Goal: Complete application form

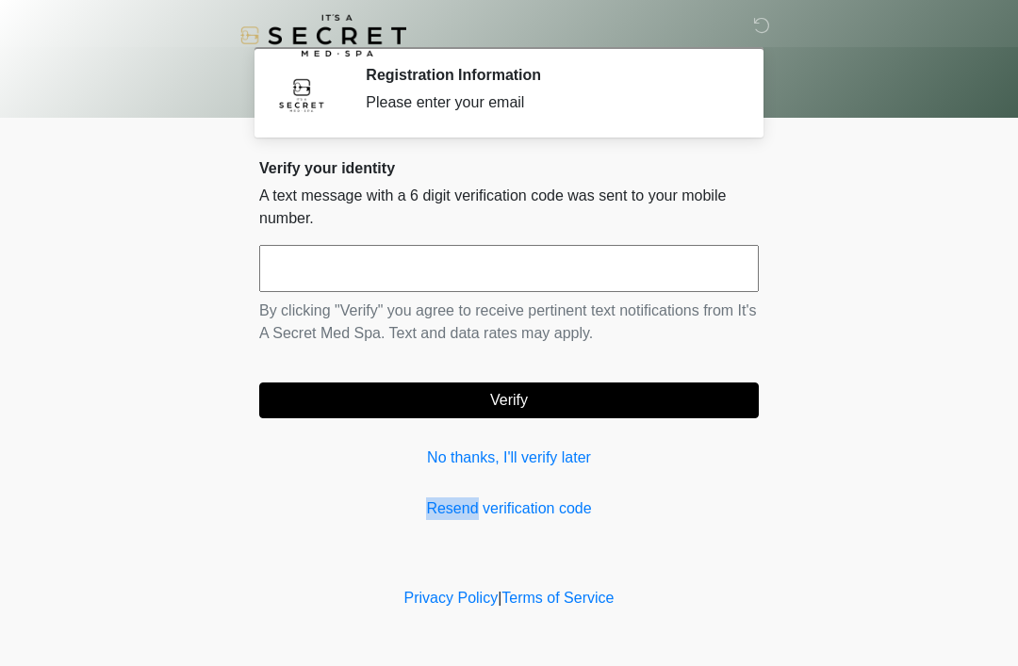
click at [650, 269] on input "text" at bounding box center [508, 268] width 499 height 47
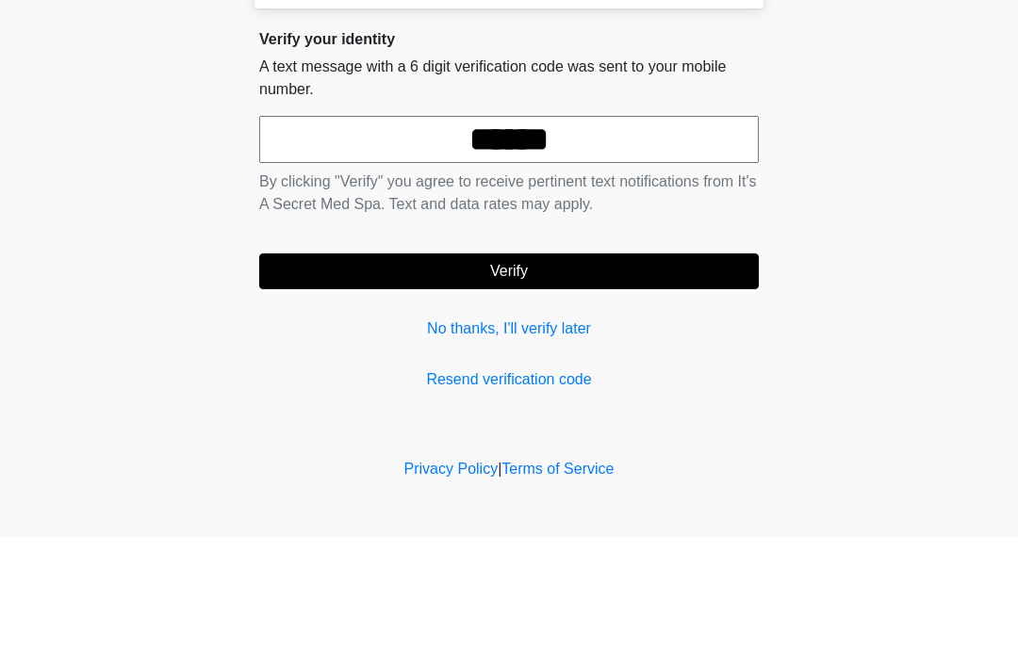
type input "******"
click at [639, 383] on button "Verify" at bounding box center [508, 401] width 499 height 36
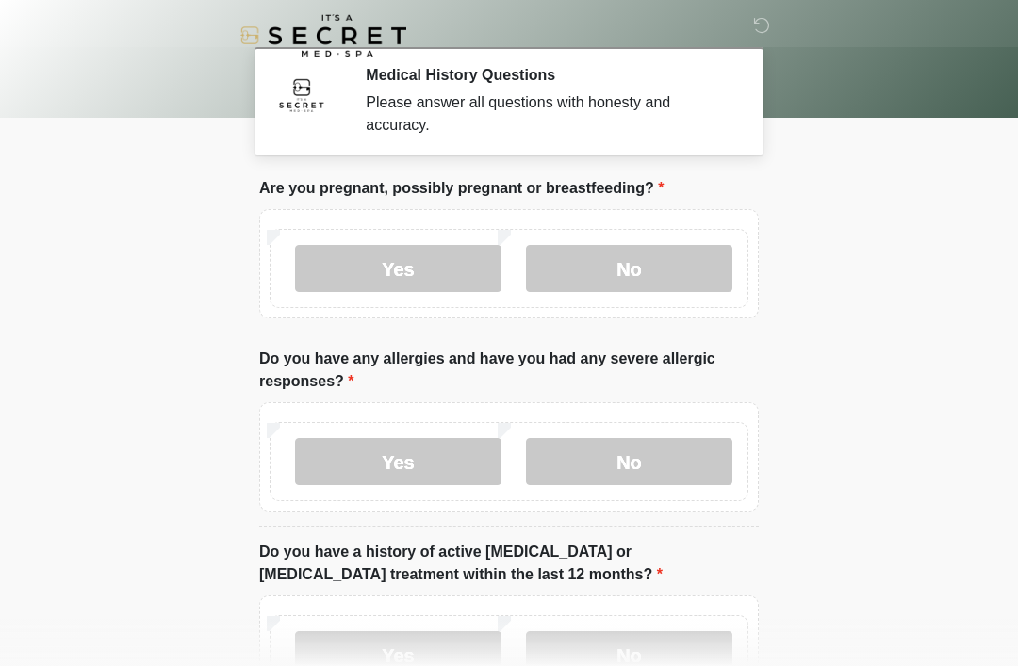
click at [633, 288] on label "No" at bounding box center [629, 268] width 206 height 47
click at [663, 460] on label "No" at bounding box center [629, 461] width 206 height 47
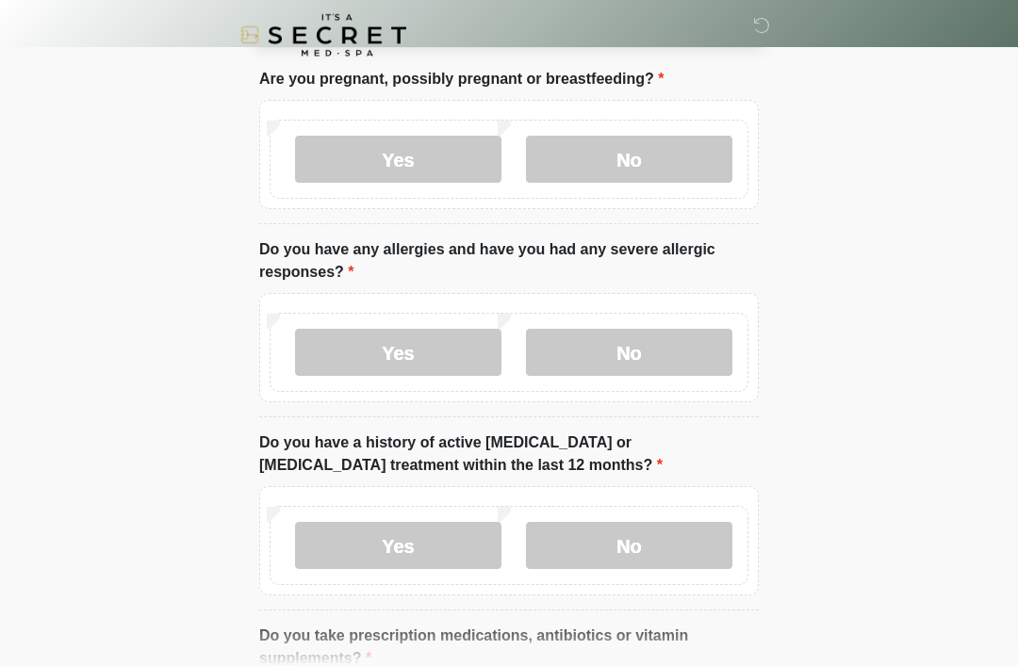
scroll to position [114, 0]
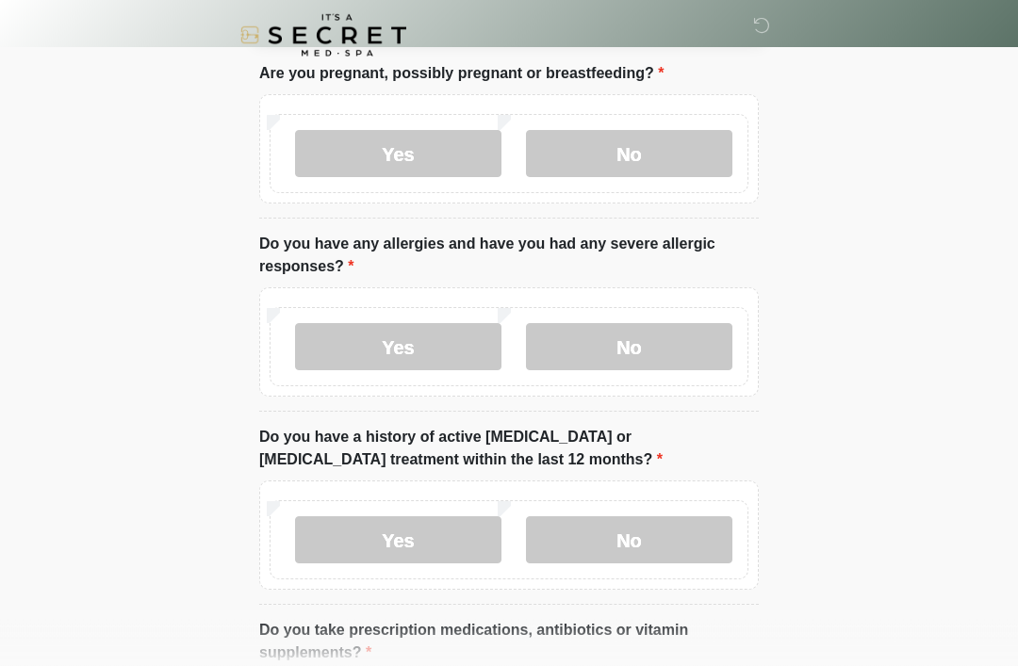
click at [646, 533] on label "No" at bounding box center [629, 540] width 206 height 47
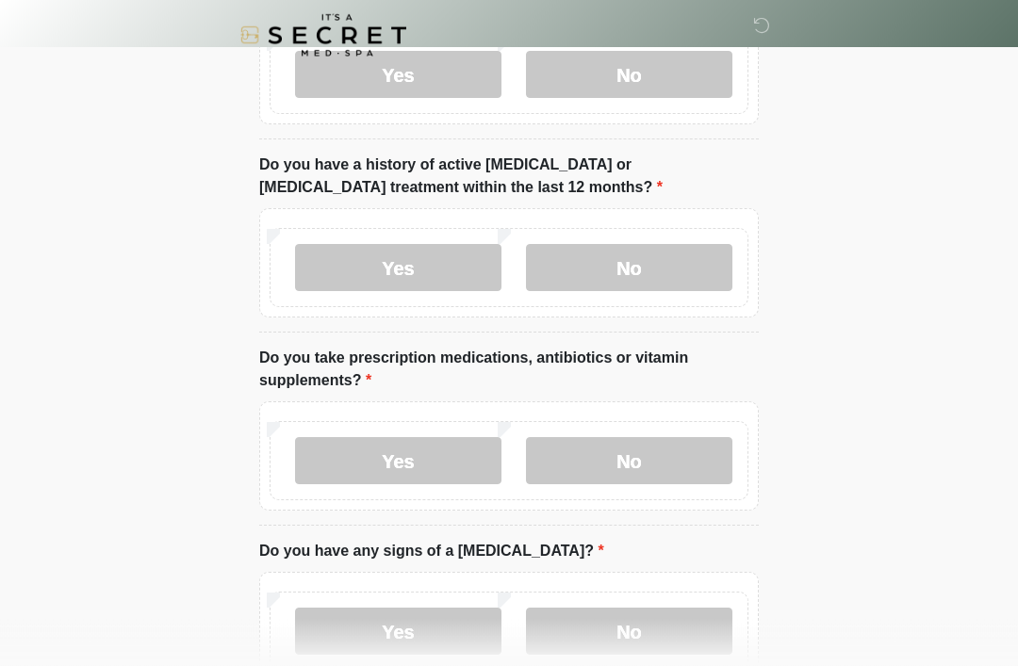
scroll to position [415, 0]
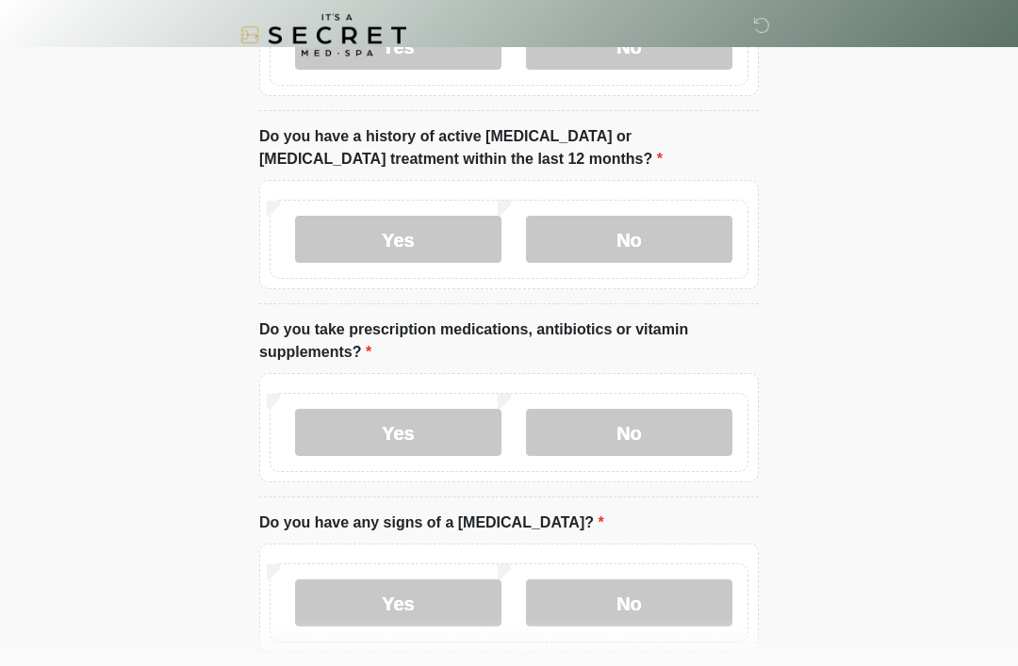
click at [629, 418] on label "No" at bounding box center [629, 433] width 206 height 47
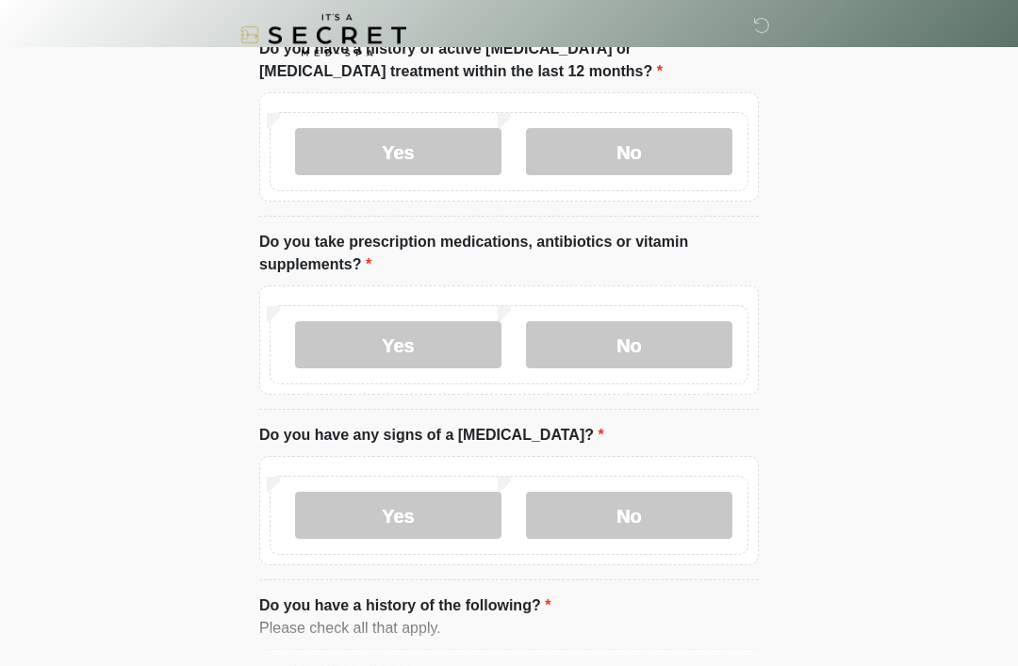
scroll to position [513, 0]
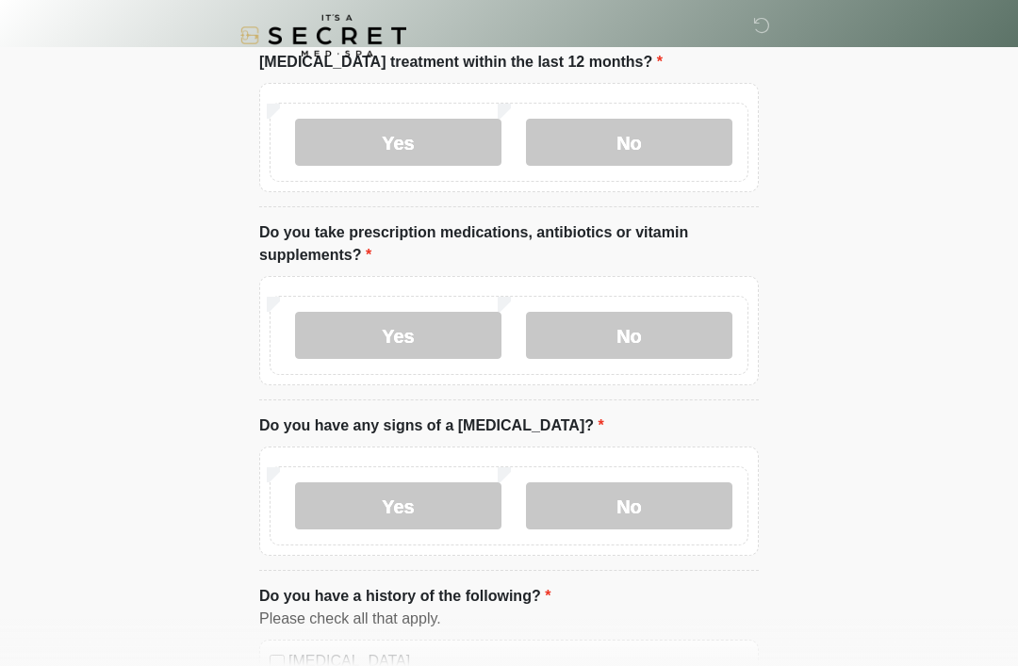
click at [645, 511] on label "No" at bounding box center [629, 505] width 206 height 47
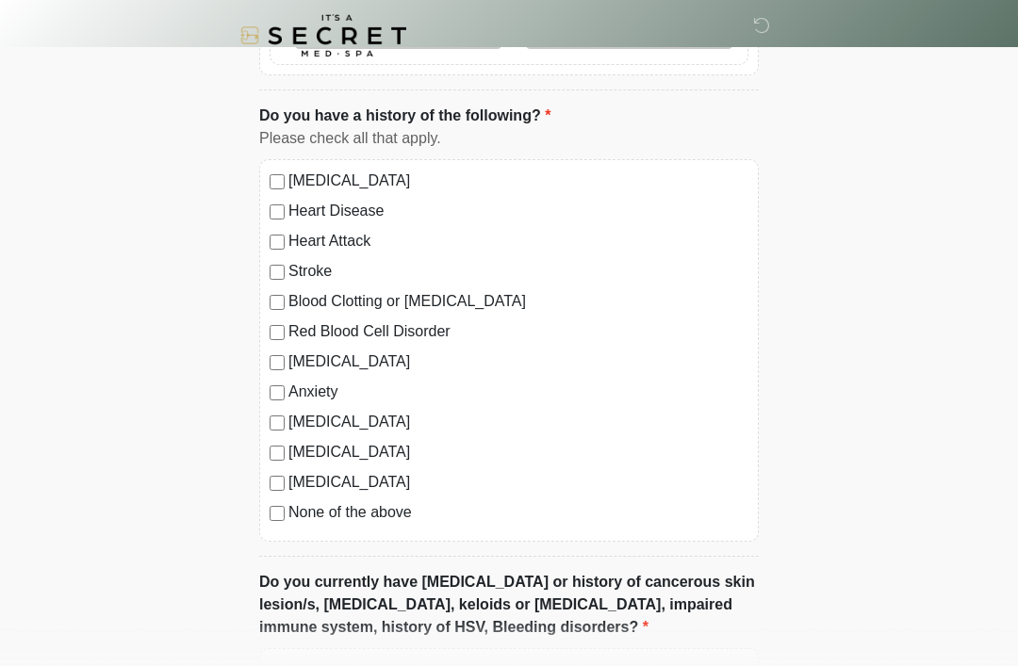
scroll to position [998, 0]
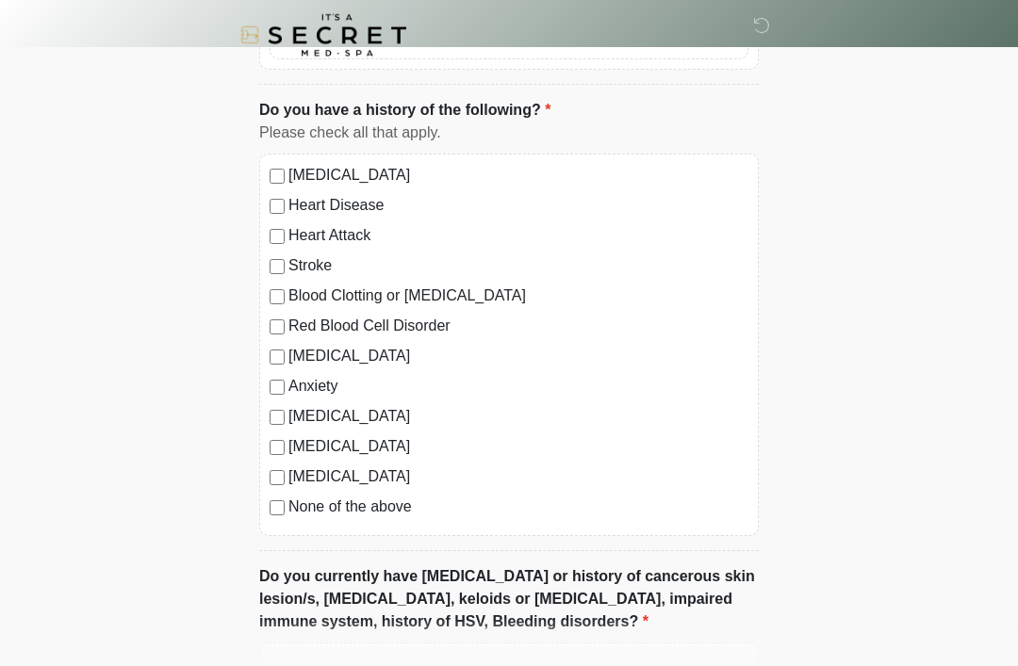
click at [347, 511] on label "None of the above" at bounding box center [518, 508] width 460 height 23
click at [358, 503] on label "None of the above" at bounding box center [518, 508] width 460 height 23
click at [384, 514] on label "None of the above" at bounding box center [518, 508] width 460 height 23
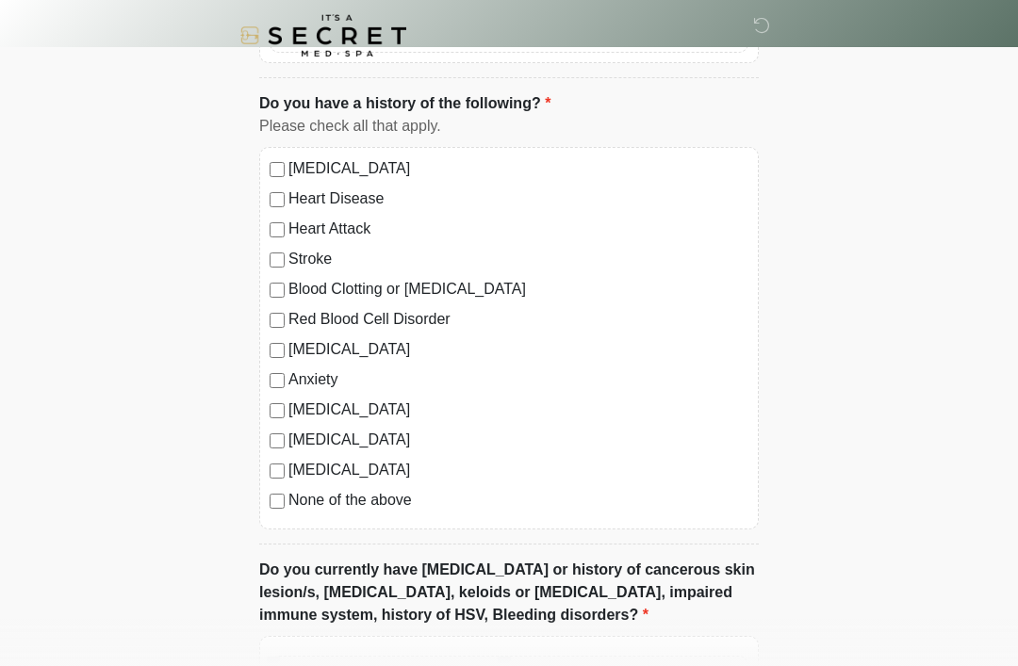
scroll to position [1014, 0]
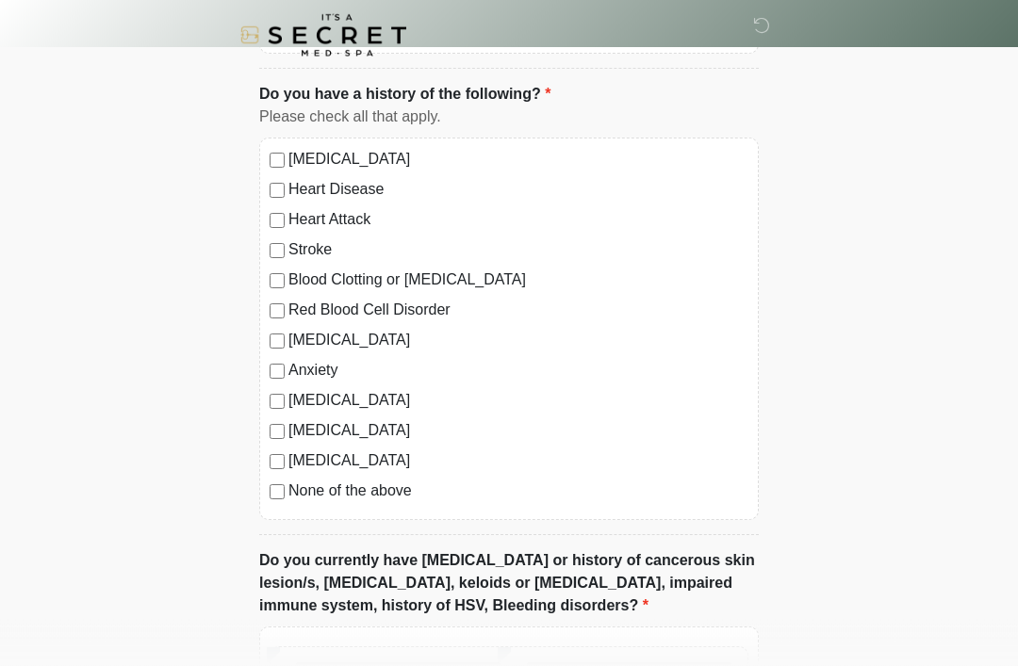
click at [442, 468] on label "[MEDICAL_DATA]" at bounding box center [518, 461] width 460 height 23
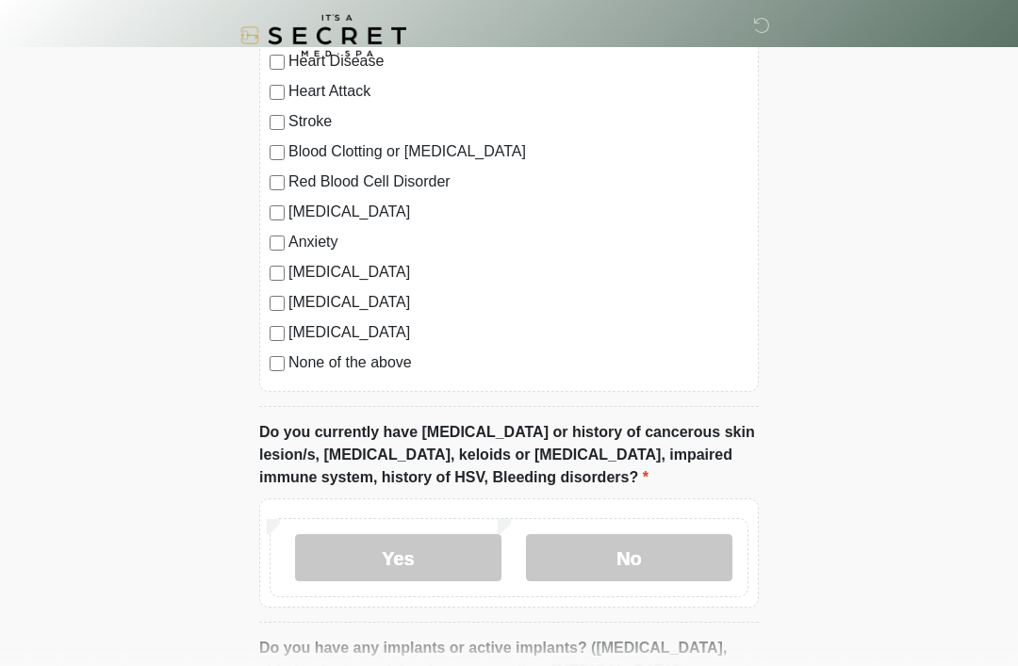
scroll to position [1147, 0]
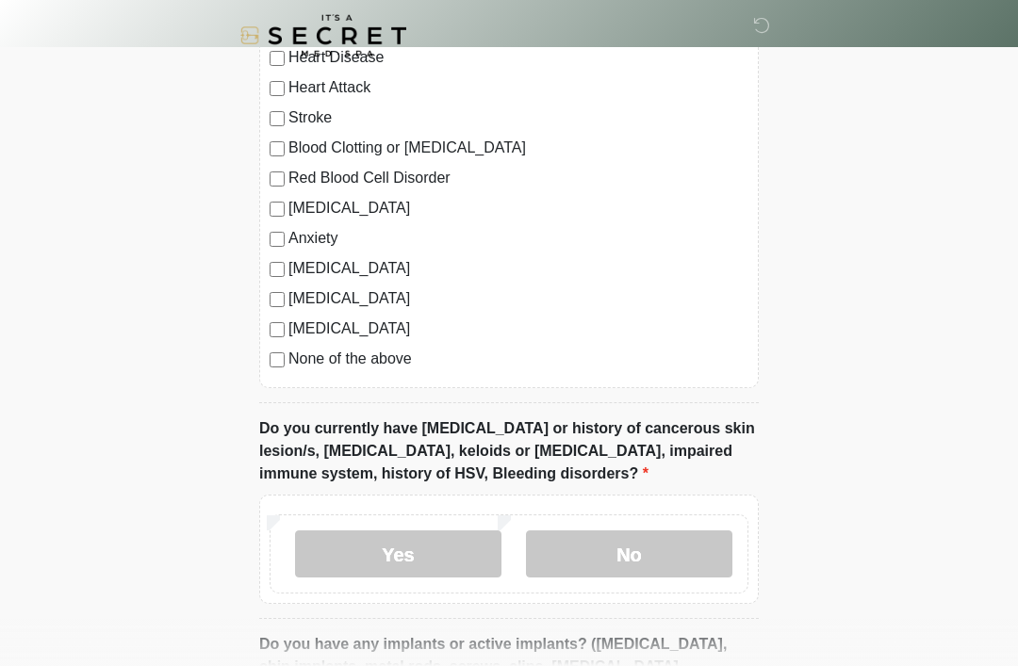
click at [600, 571] on label "No" at bounding box center [629, 553] width 206 height 47
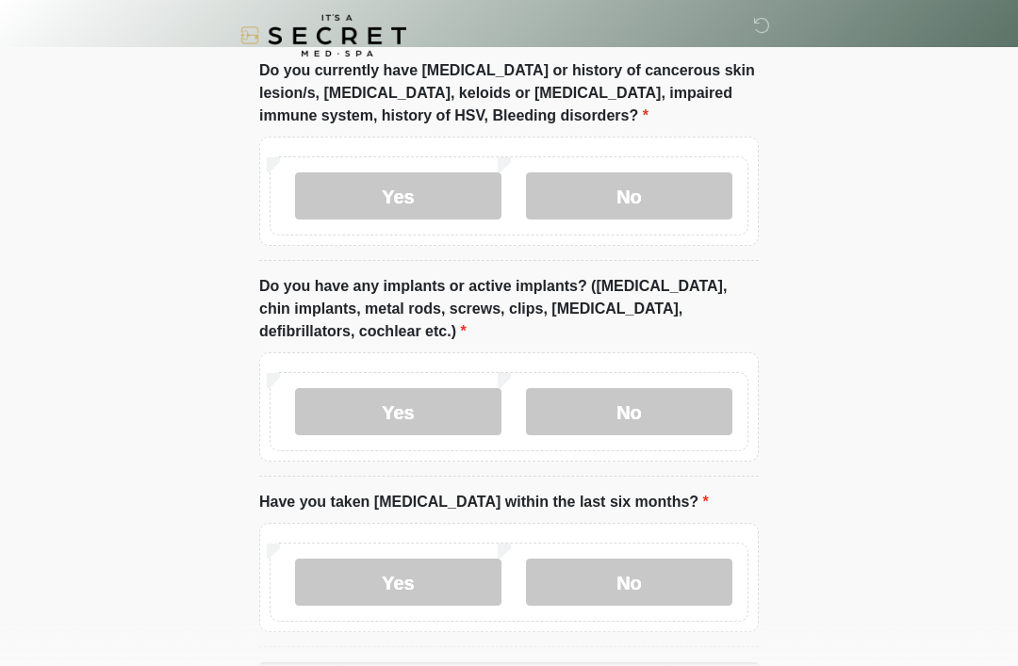
scroll to position [1504, 0]
click at [437, 395] on label "Yes" at bounding box center [398, 412] width 206 height 47
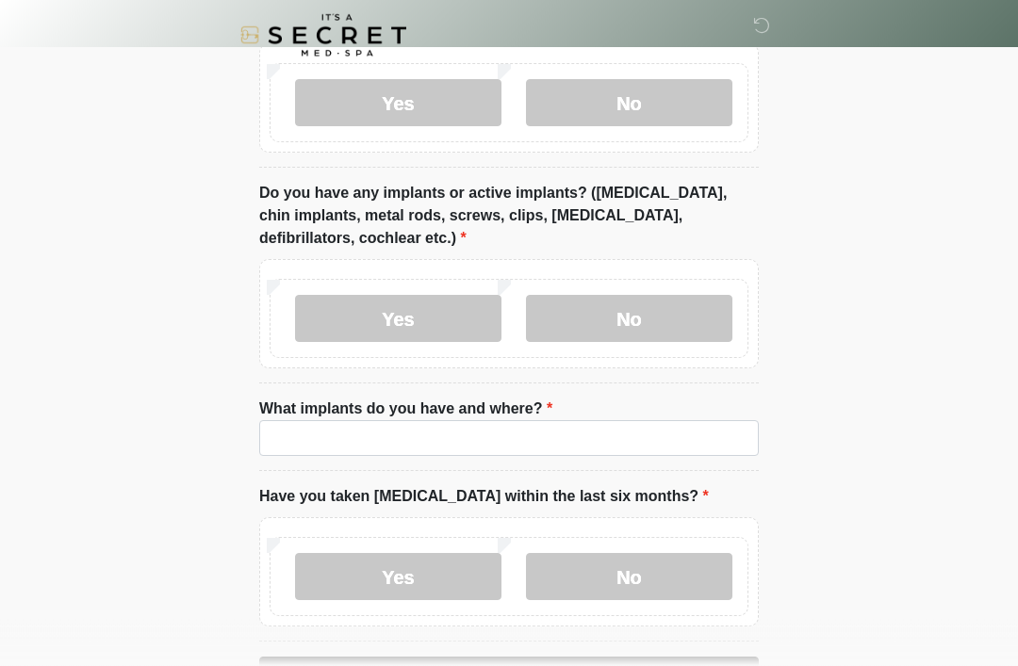
scroll to position [1598, 0]
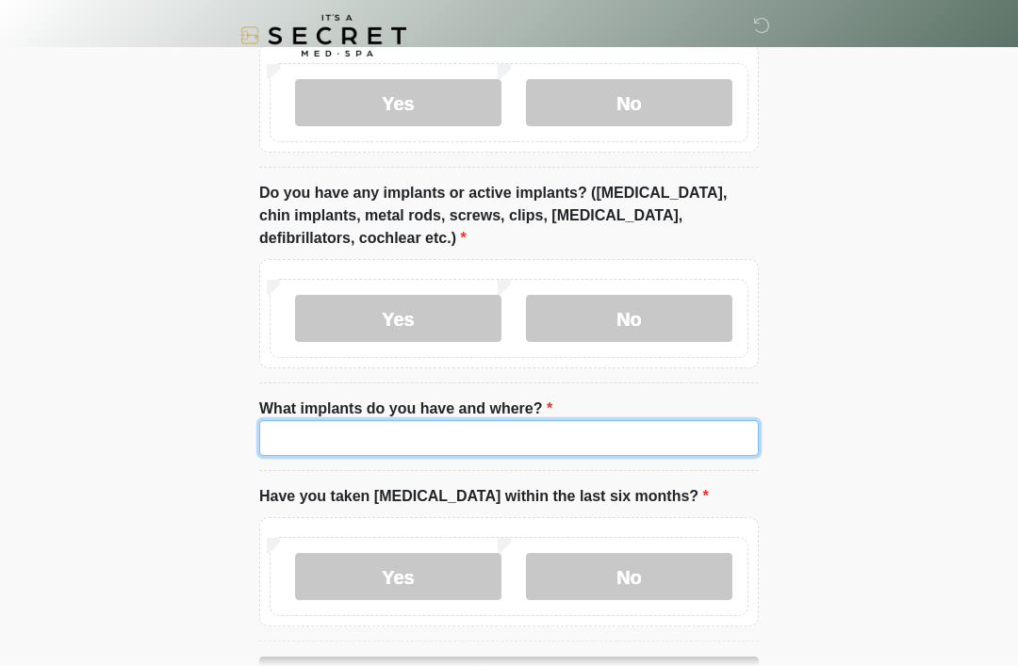
click at [587, 440] on input "What implants do you have and where?" at bounding box center [508, 438] width 499 height 36
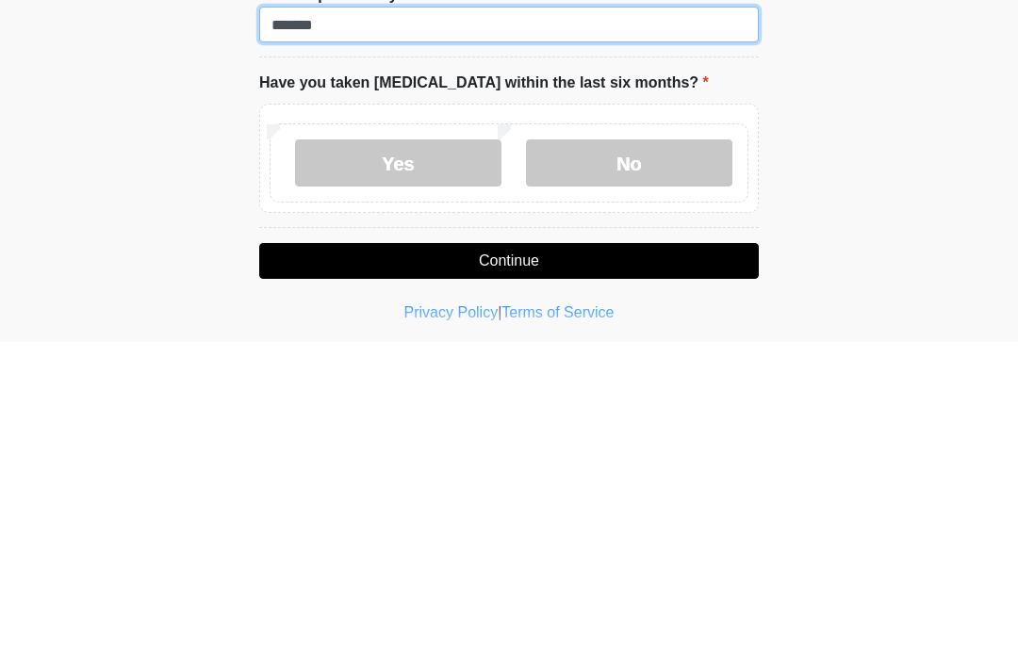
scroll to position [1691, 0]
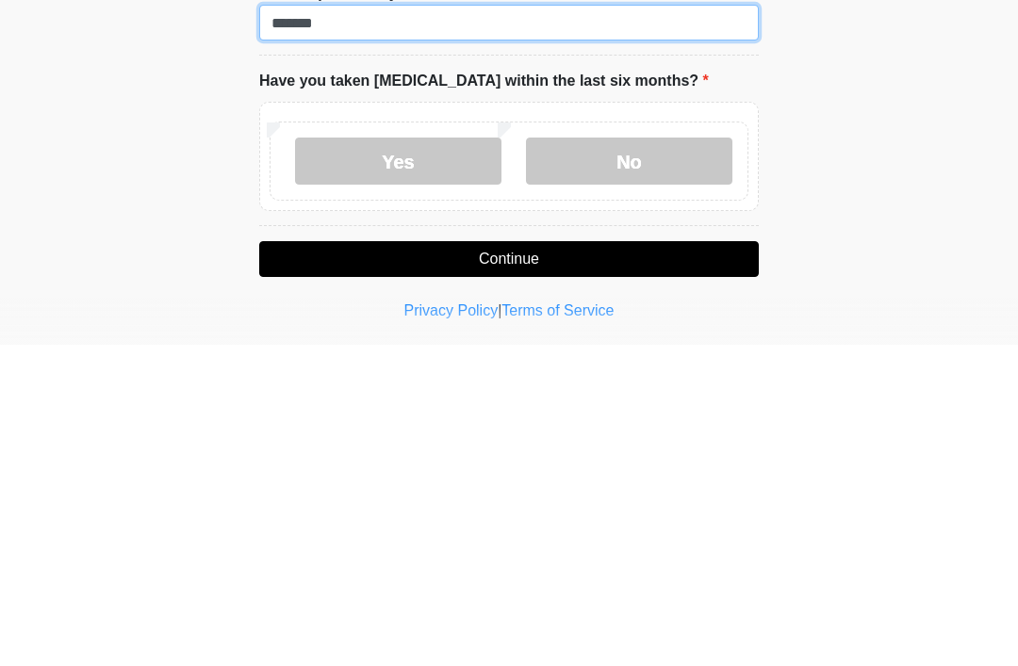
type input "*******"
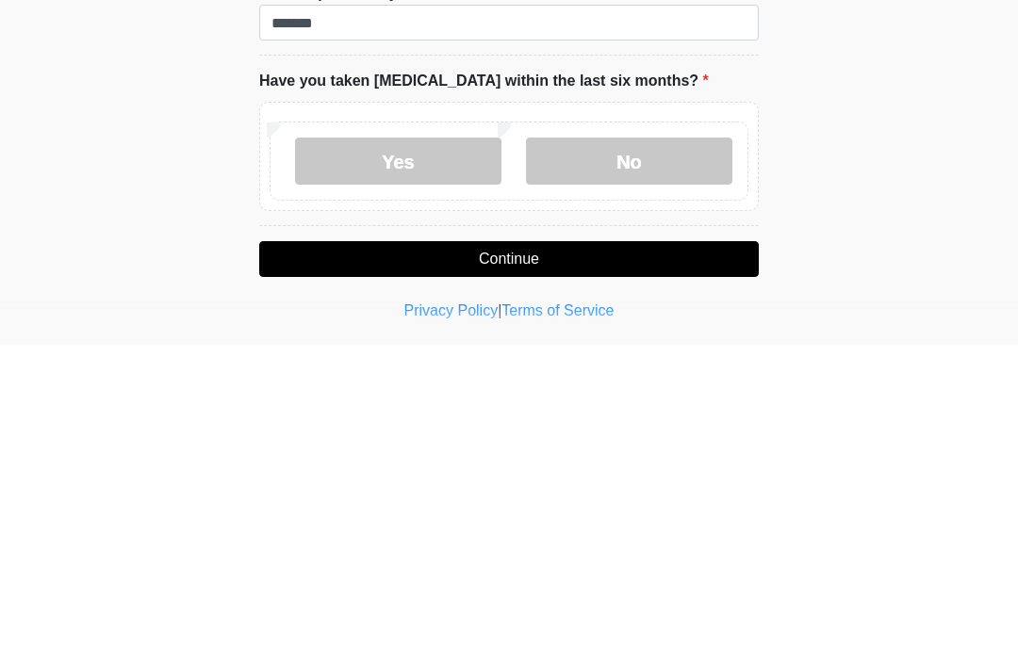
click at [664, 459] on label "No" at bounding box center [629, 482] width 206 height 47
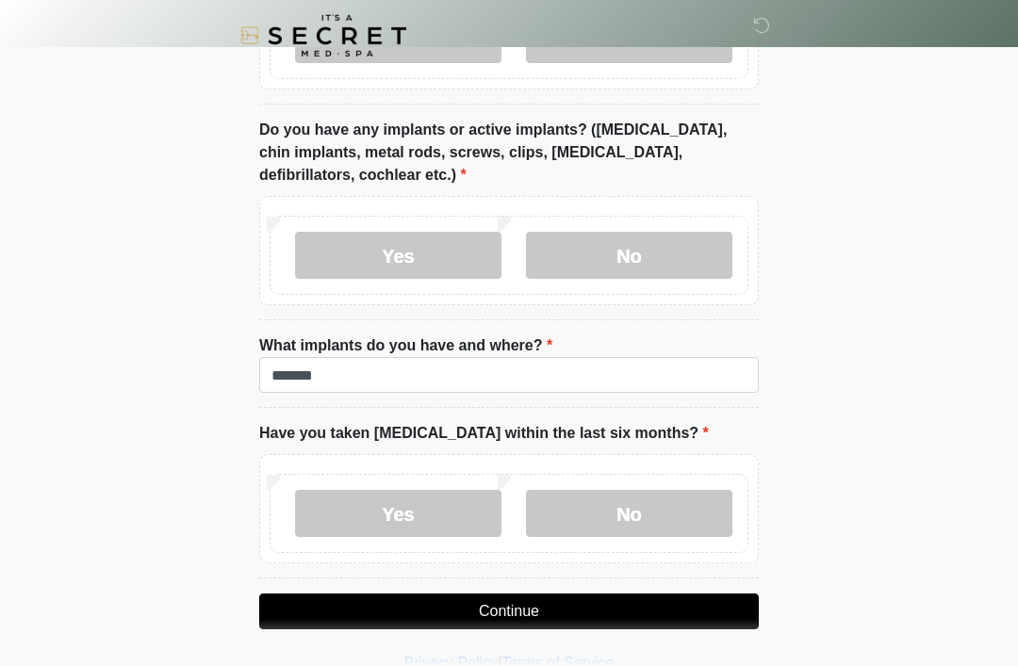
click at [596, 619] on button "Continue" at bounding box center [508, 612] width 499 height 36
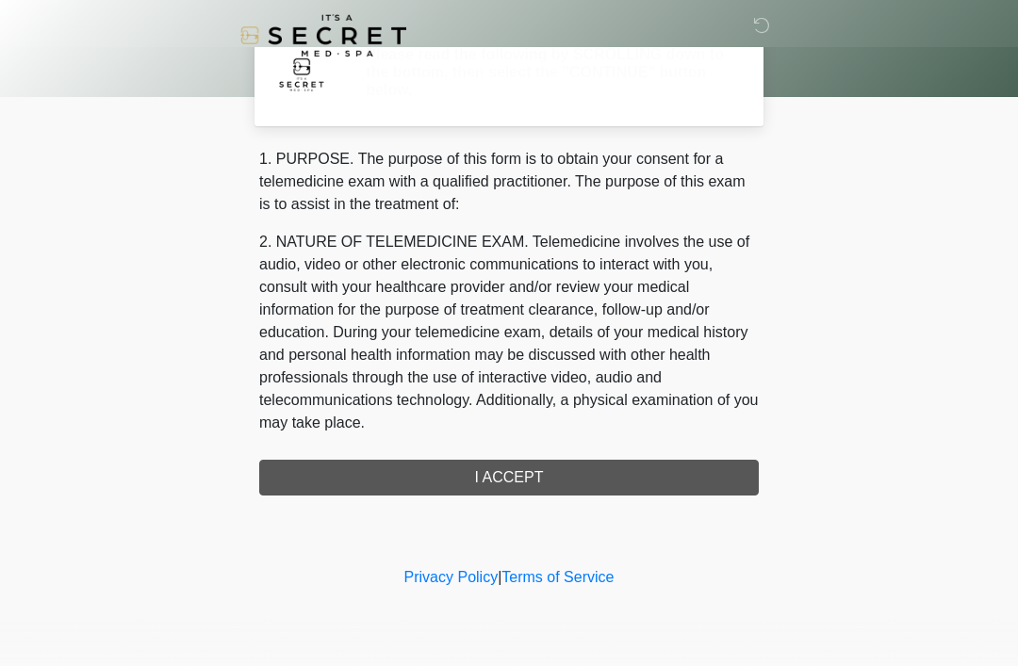
scroll to position [0, 0]
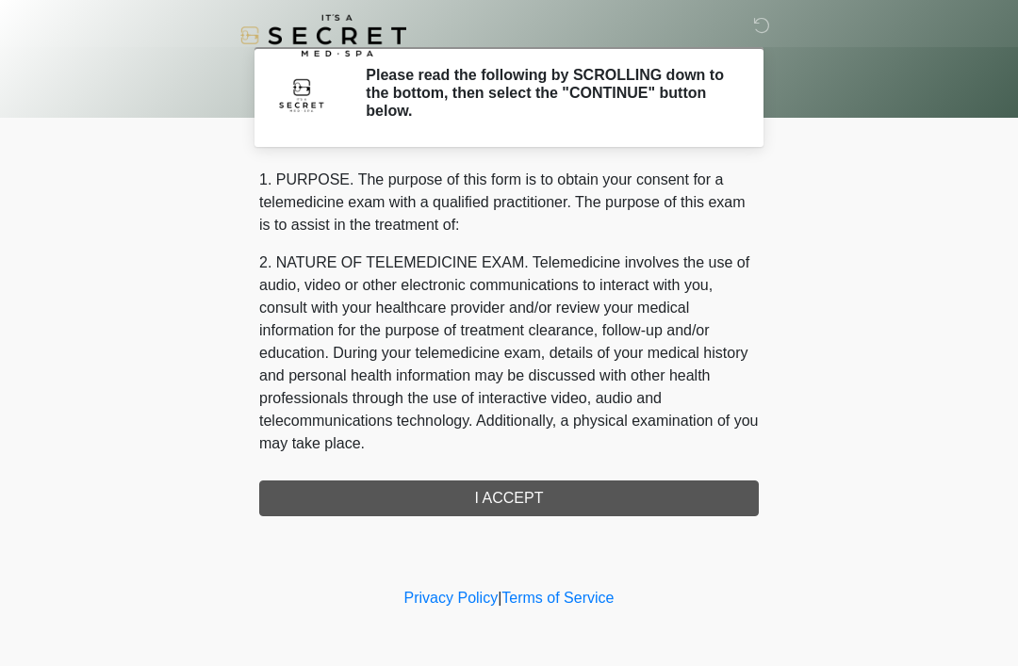
click at [589, 495] on div "1. PURPOSE. The purpose of this form is to obtain your consent for a telemedici…" at bounding box center [508, 343] width 499 height 348
click at [523, 497] on div "1. PURPOSE. The purpose of this form is to obtain your consent for a telemedici…" at bounding box center [508, 343] width 499 height 348
click at [532, 488] on div "1. PURPOSE. The purpose of this form is to obtain your consent for a telemedici…" at bounding box center [508, 343] width 499 height 348
click at [531, 487] on div "1. PURPOSE. The purpose of this form is to obtain your consent for a telemedici…" at bounding box center [508, 343] width 499 height 348
click at [547, 495] on div "1. PURPOSE. The purpose of this form is to obtain your consent for a telemedici…" at bounding box center [508, 343] width 499 height 348
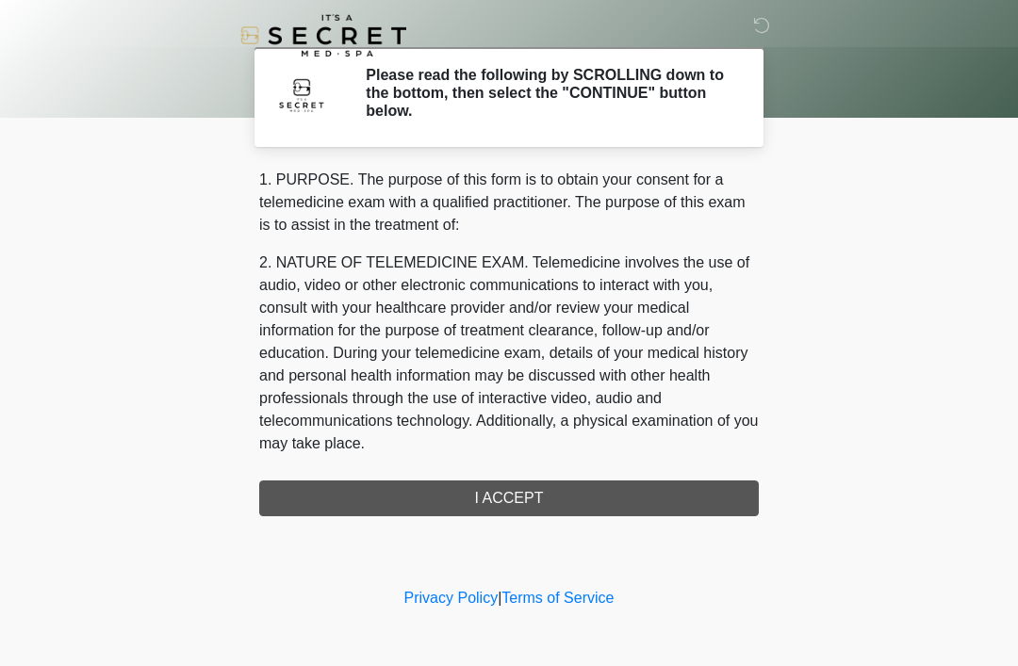
click at [547, 495] on div "1. PURPOSE. The purpose of this form is to obtain your consent for a telemedici…" at bounding box center [508, 343] width 499 height 348
click at [567, 511] on div "1. PURPOSE. The purpose of this form is to obtain your consent for a telemedici…" at bounding box center [508, 343] width 499 height 348
click at [574, 495] on div "1. PURPOSE. The purpose of this form is to obtain your consent for a telemedici…" at bounding box center [508, 343] width 499 height 348
click at [573, 495] on div "1. PURPOSE. The purpose of this form is to obtain your consent for a telemedici…" at bounding box center [508, 343] width 499 height 348
click at [574, 503] on div "1. PURPOSE. The purpose of this form is to obtain your consent for a telemedici…" at bounding box center [508, 343] width 499 height 348
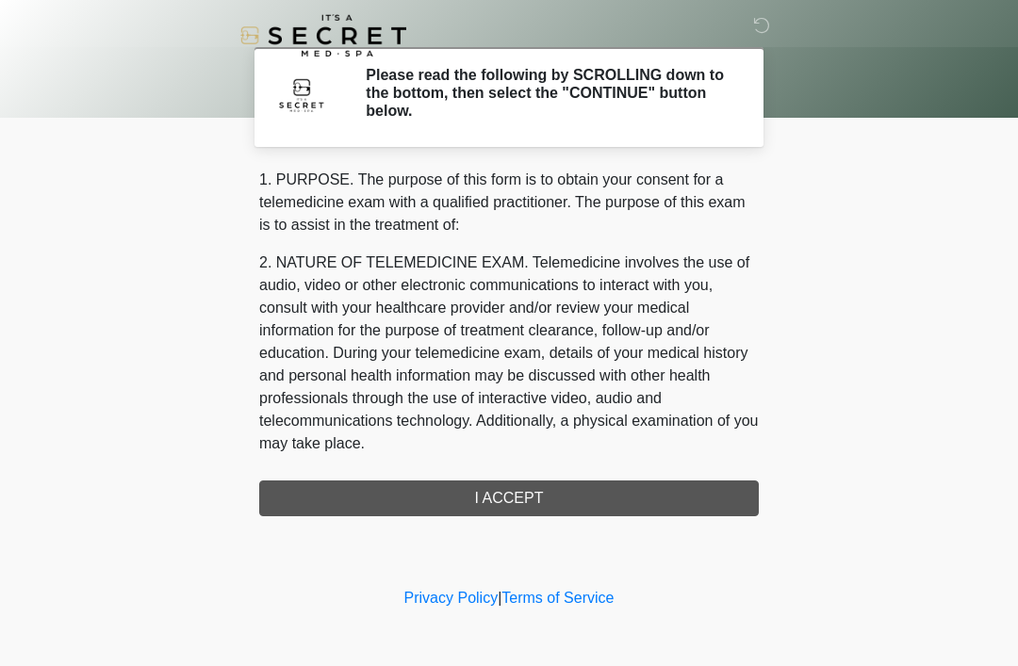
click at [573, 502] on div "1. PURPOSE. The purpose of this form is to obtain your consent for a telemedici…" at bounding box center [508, 343] width 499 height 348
click at [572, 504] on div "1. PURPOSE. The purpose of this form is to obtain your consent for a telemedici…" at bounding box center [508, 343] width 499 height 348
click at [582, 504] on div "1. PURPOSE. The purpose of this form is to obtain your consent for a telemedici…" at bounding box center [508, 343] width 499 height 348
click at [579, 504] on div "1. PURPOSE. The purpose of this form is to obtain your consent for a telemedici…" at bounding box center [508, 343] width 499 height 348
click at [578, 504] on div "1. PURPOSE. The purpose of this form is to obtain your consent for a telemedici…" at bounding box center [508, 343] width 499 height 348
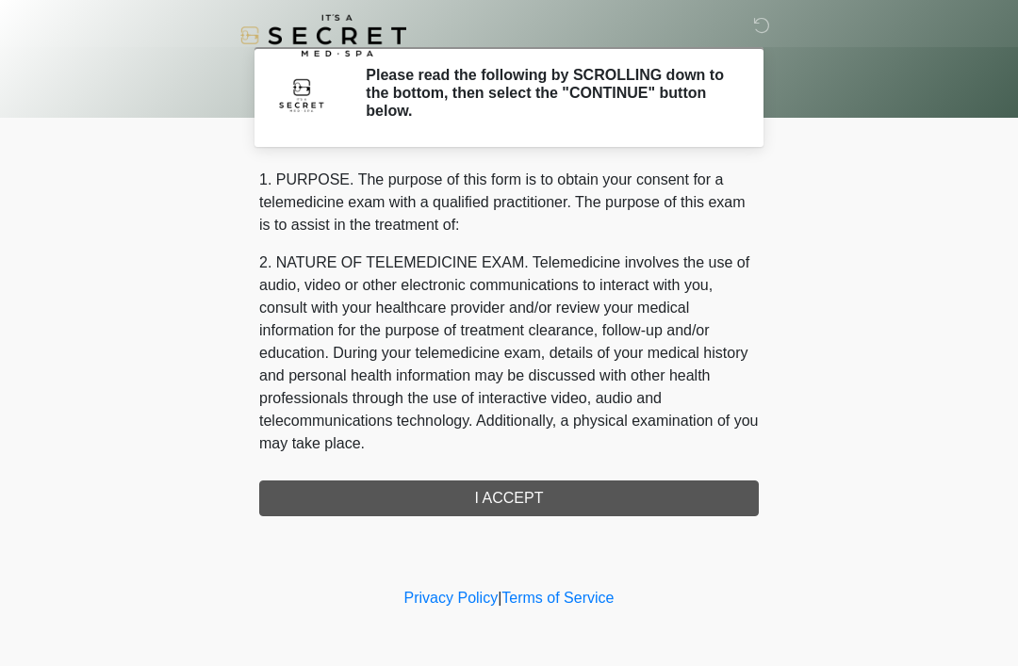
click at [548, 493] on div "1. PURPOSE. The purpose of this form is to obtain your consent for a telemedici…" at bounding box center [508, 343] width 499 height 348
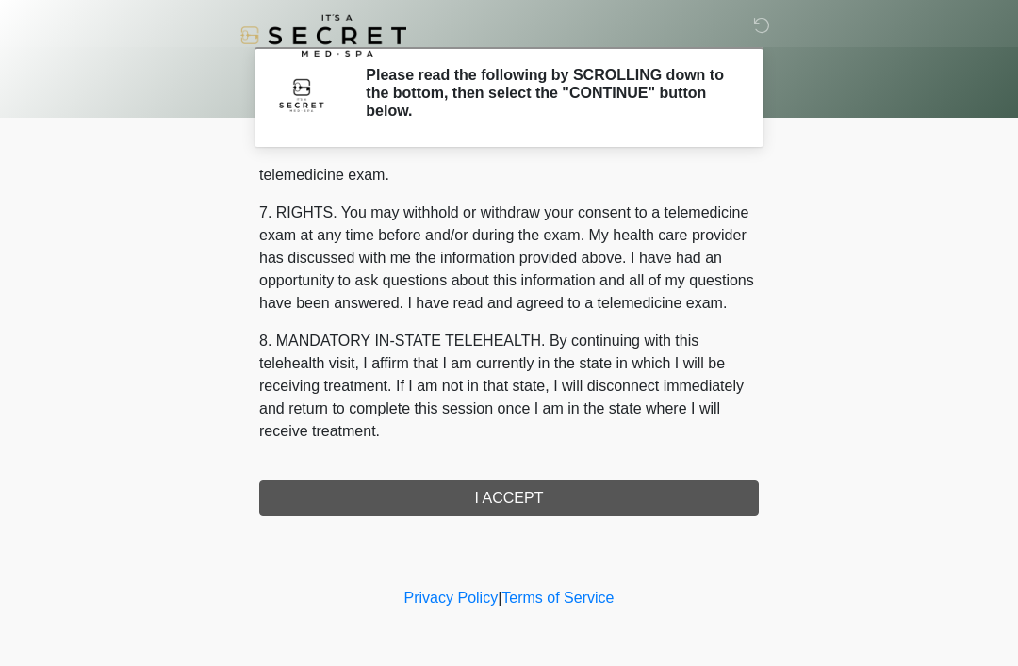
click at [524, 506] on button "I ACCEPT" at bounding box center [508, 499] width 499 height 36
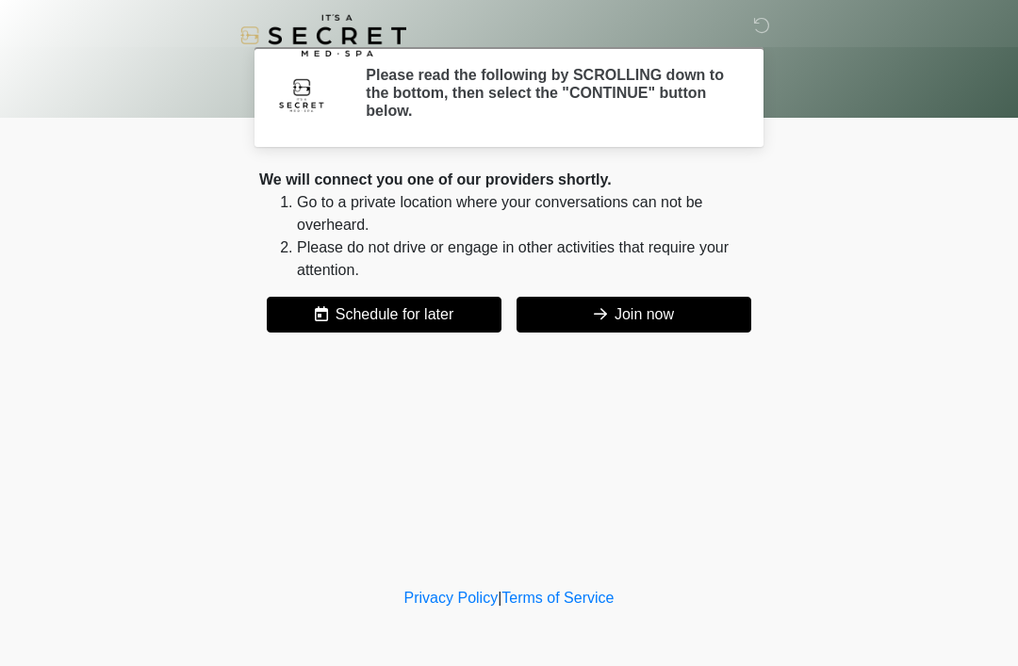
click at [533, 487] on div "‎ ‎ Please read the following by SCROLLING down to the bottom, then select the …" at bounding box center [508, 292] width 565 height 546
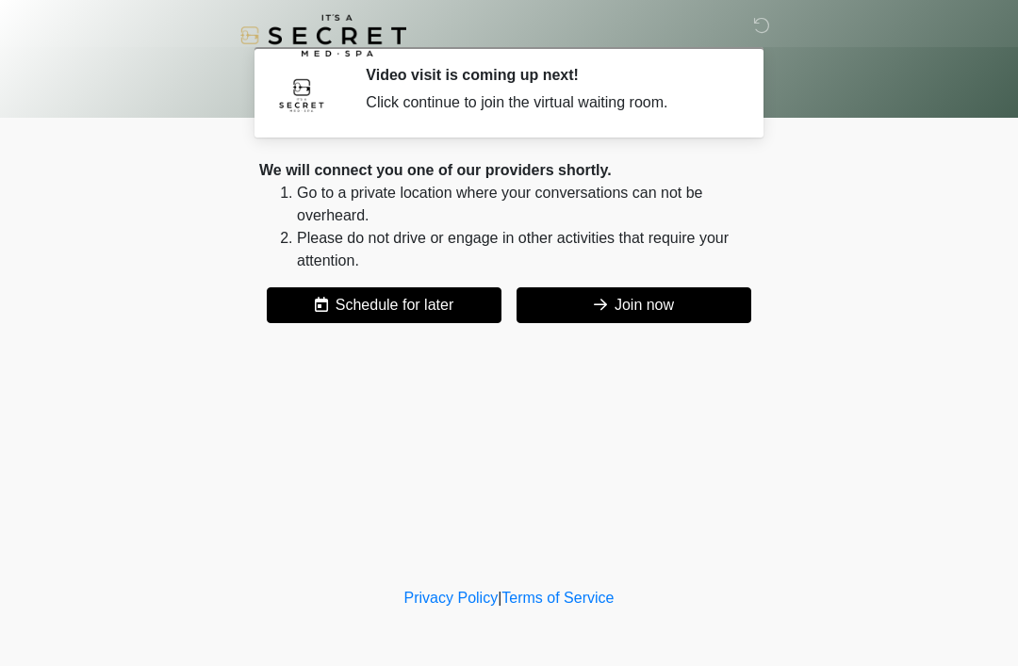
click at [663, 298] on button "Join now" at bounding box center [633, 305] width 235 height 36
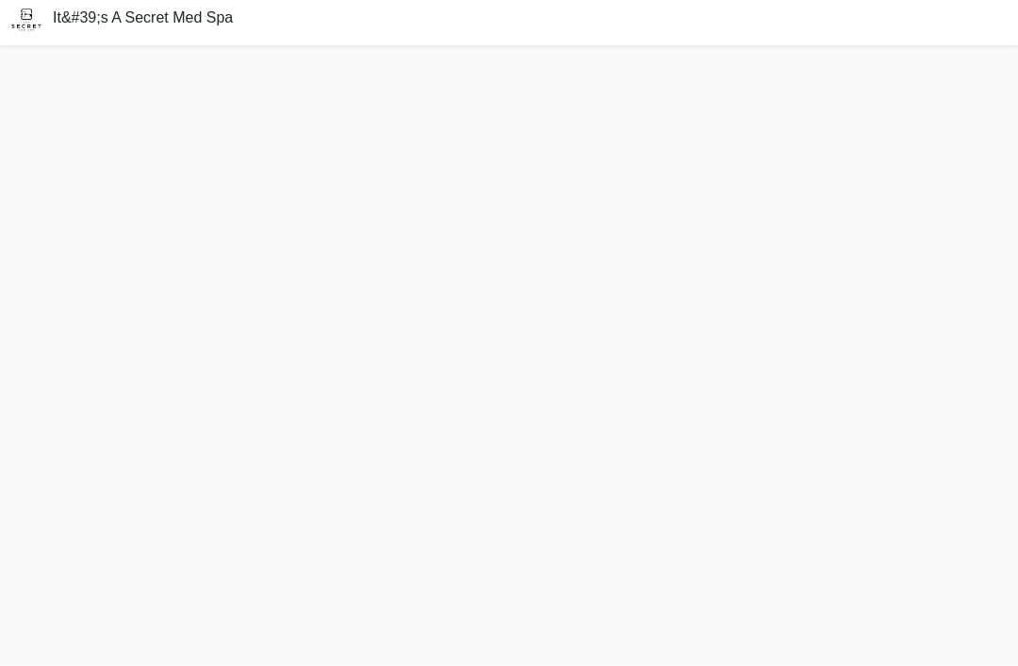
scroll to position [66, 0]
